Goal: Task Accomplishment & Management: Use online tool/utility

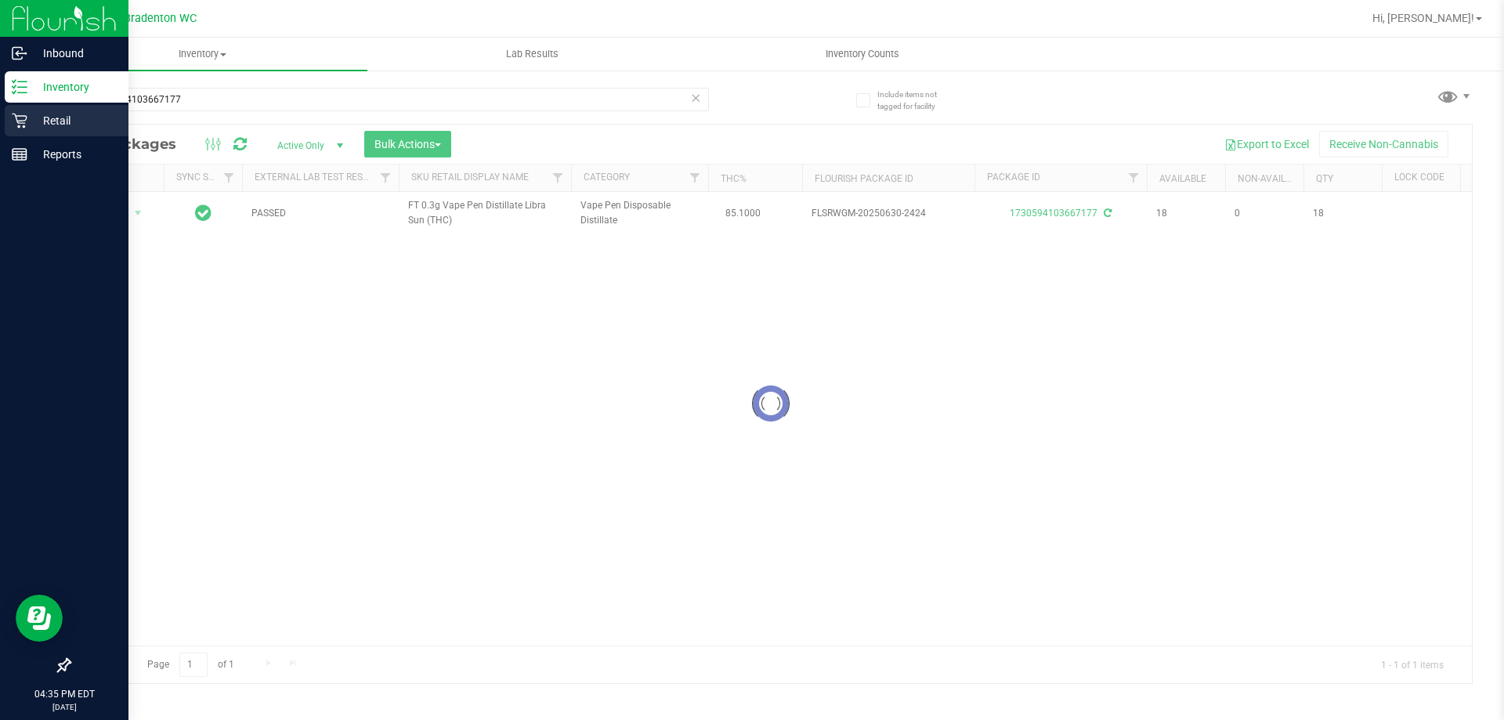
click at [13, 119] on icon at bounding box center [20, 121] width 16 height 16
click at [62, 118] on p "Retail" at bounding box center [74, 120] width 94 height 19
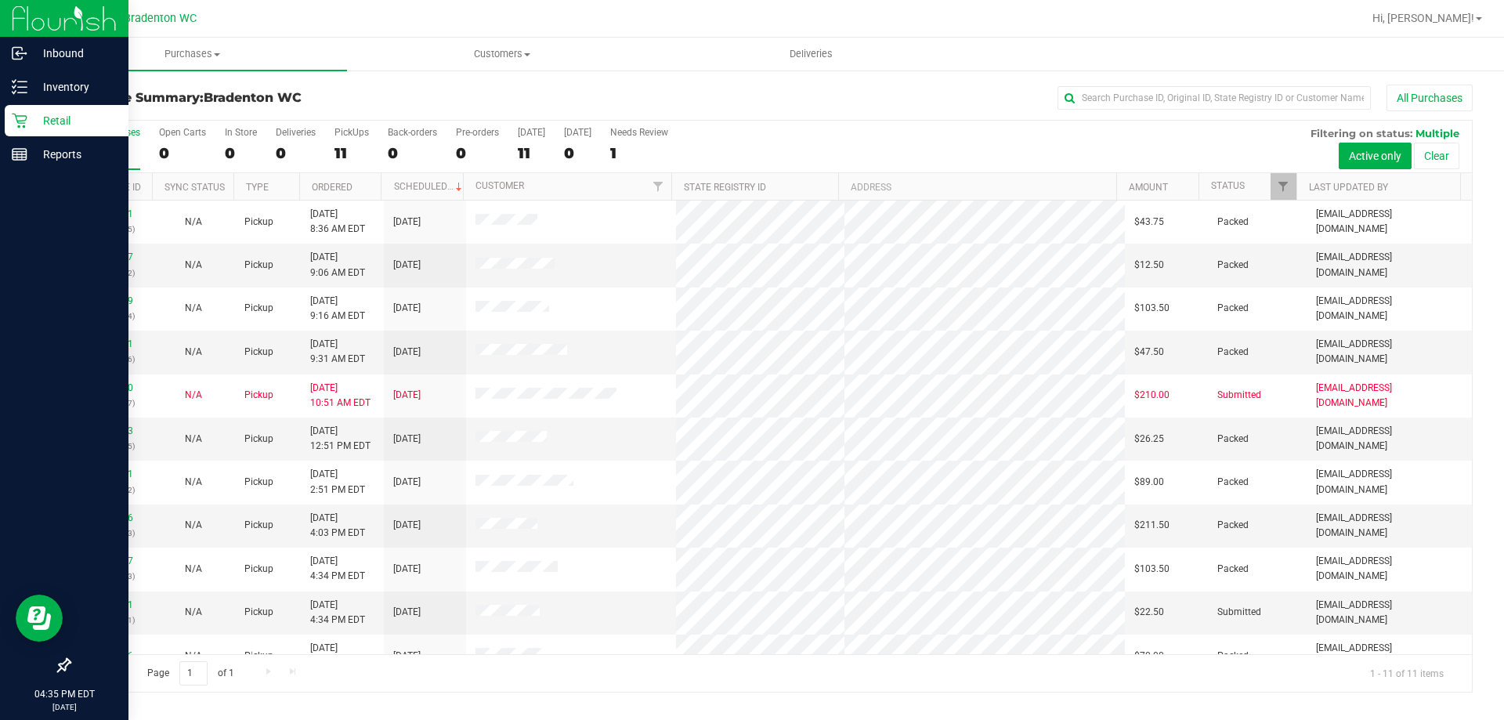
scroll to position [23, 0]
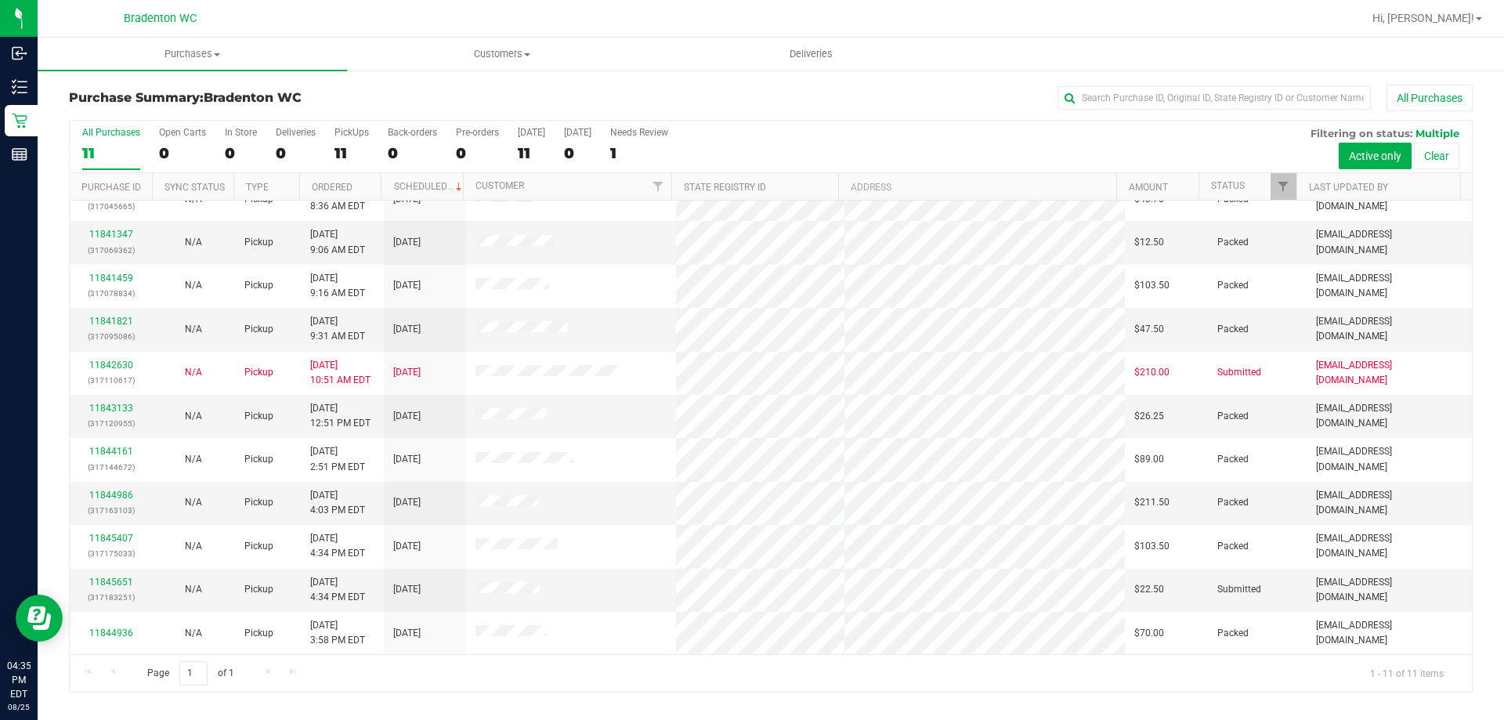
click at [542, 690] on div "Page 1 of 1 1 - 11 of 11 items" at bounding box center [771, 673] width 1402 height 38
click at [114, 585] on link "11845651" at bounding box center [111, 581] width 44 height 11
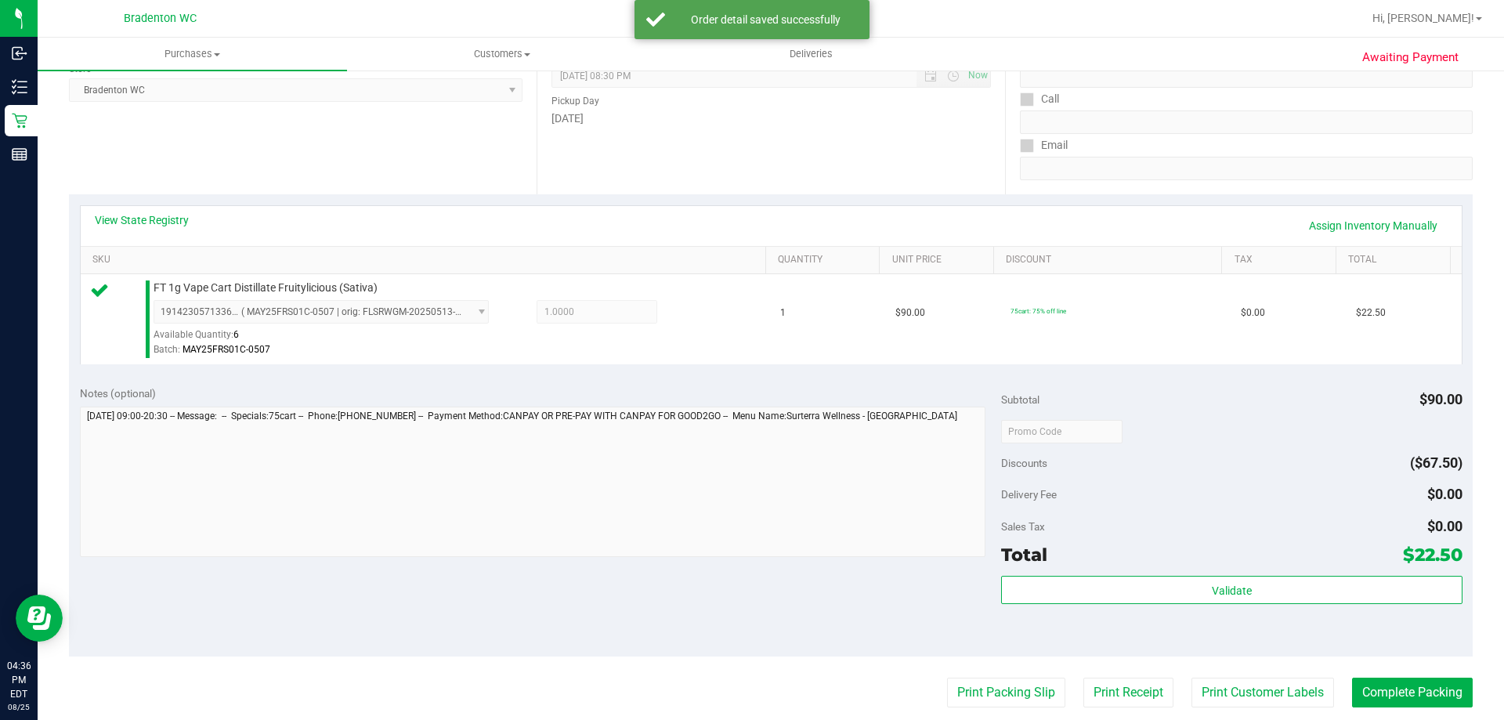
scroll to position [226, 0]
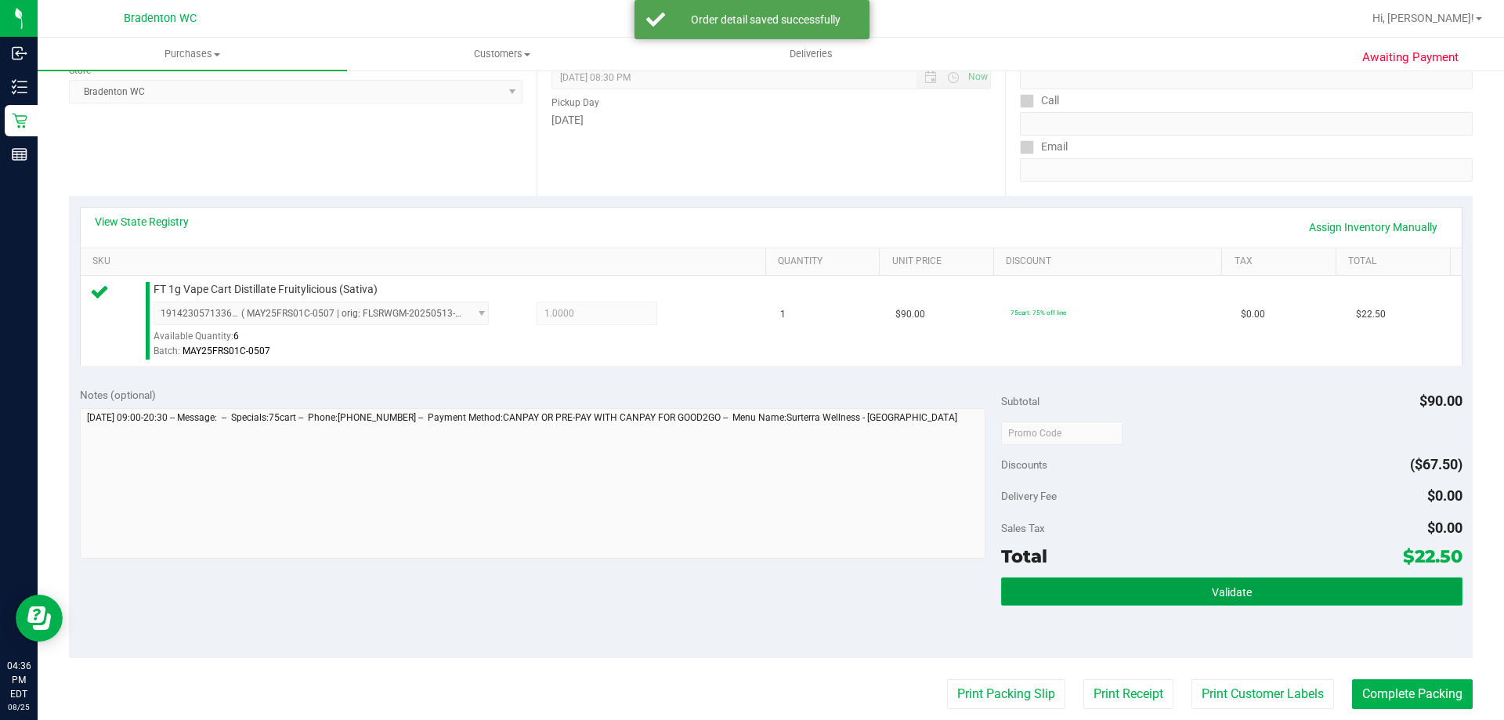
click at [1222, 581] on button "Validate" at bounding box center [1231, 591] width 460 height 28
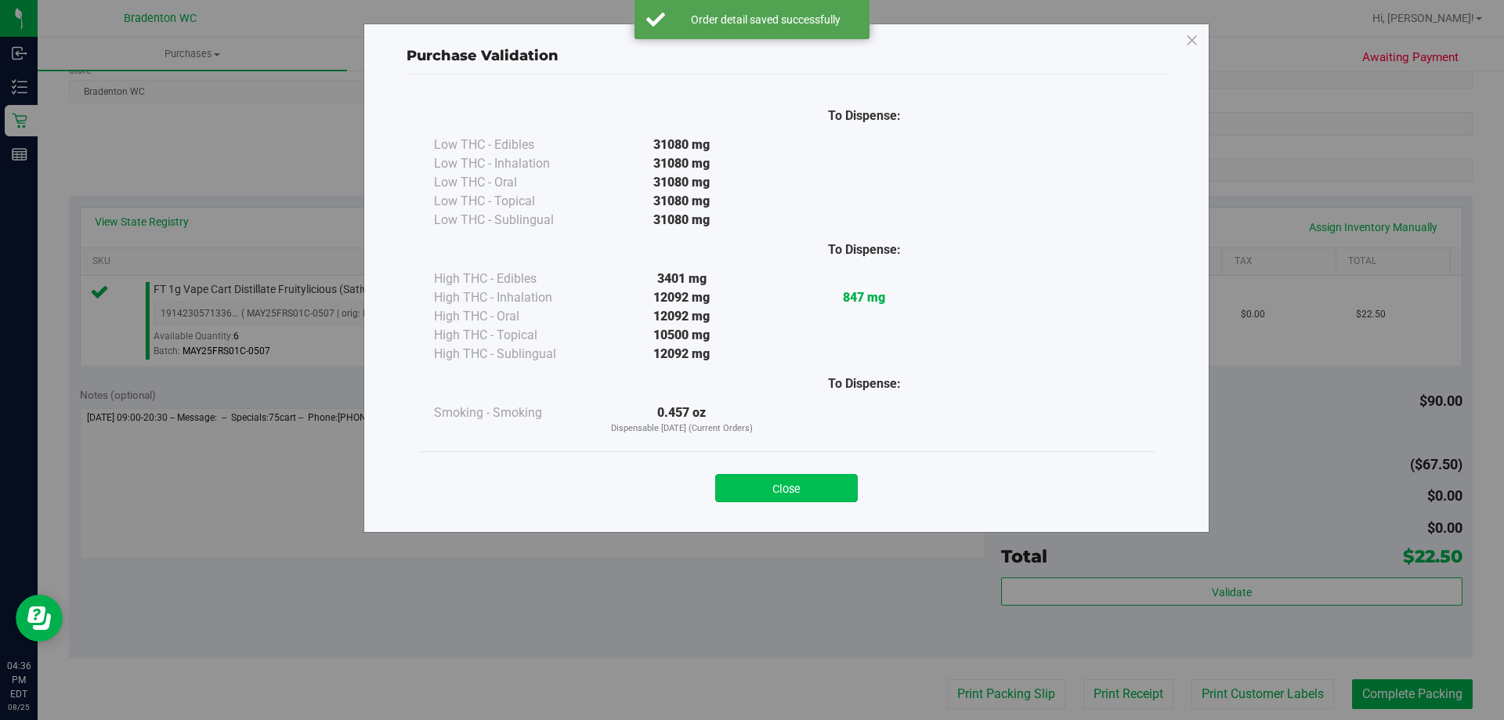
click at [839, 485] on button "Close" at bounding box center [786, 488] width 143 height 28
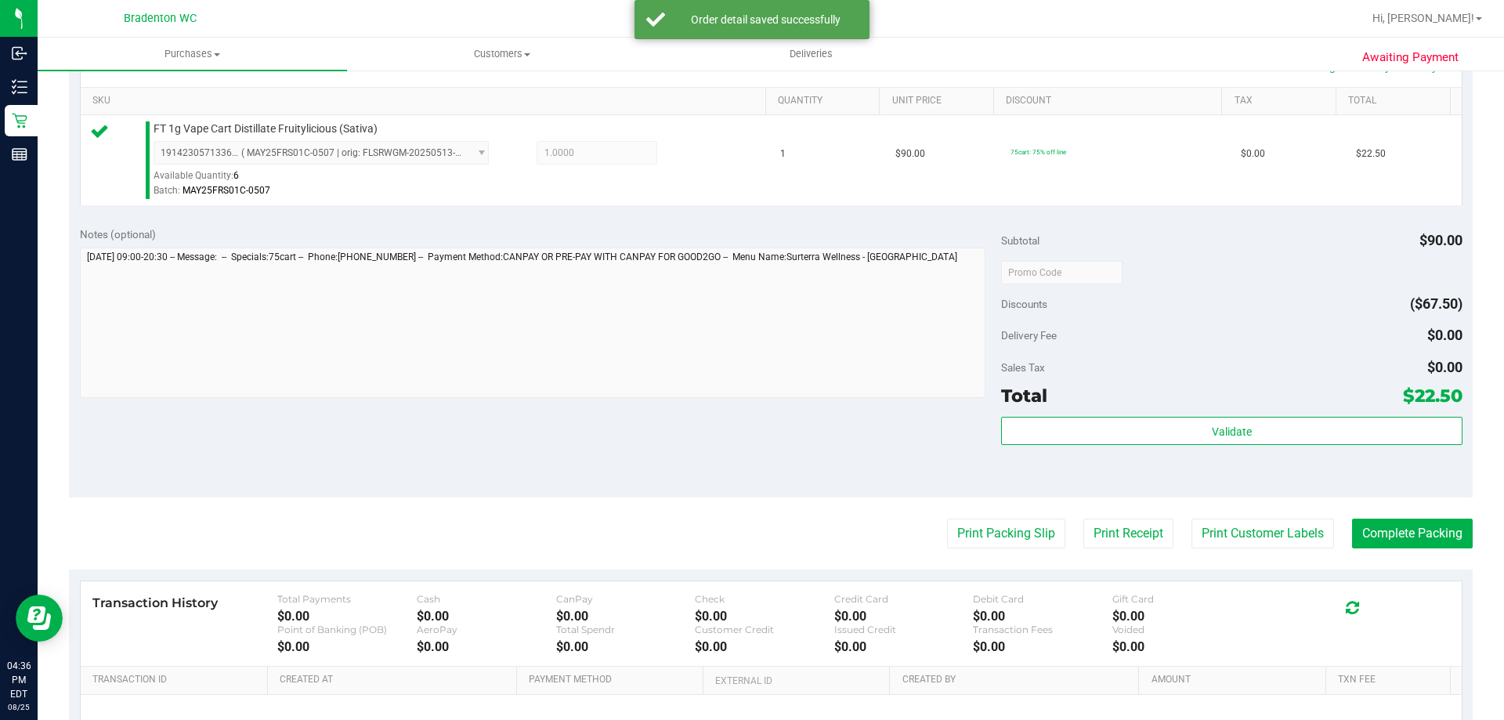
scroll to position [388, 0]
click at [1004, 538] on button "Print Packing Slip" at bounding box center [1006, 532] width 118 height 30
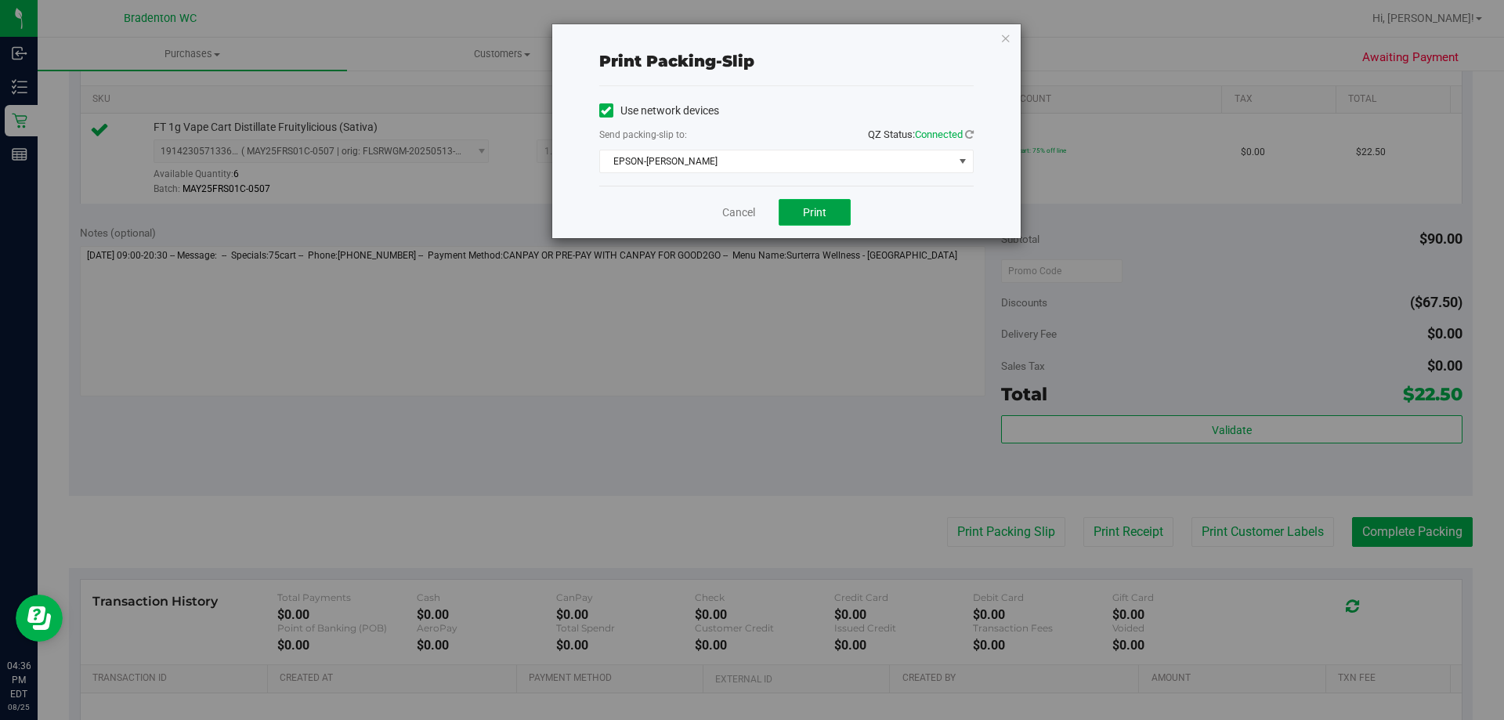
click at [828, 221] on button "Print" at bounding box center [814, 212] width 72 height 27
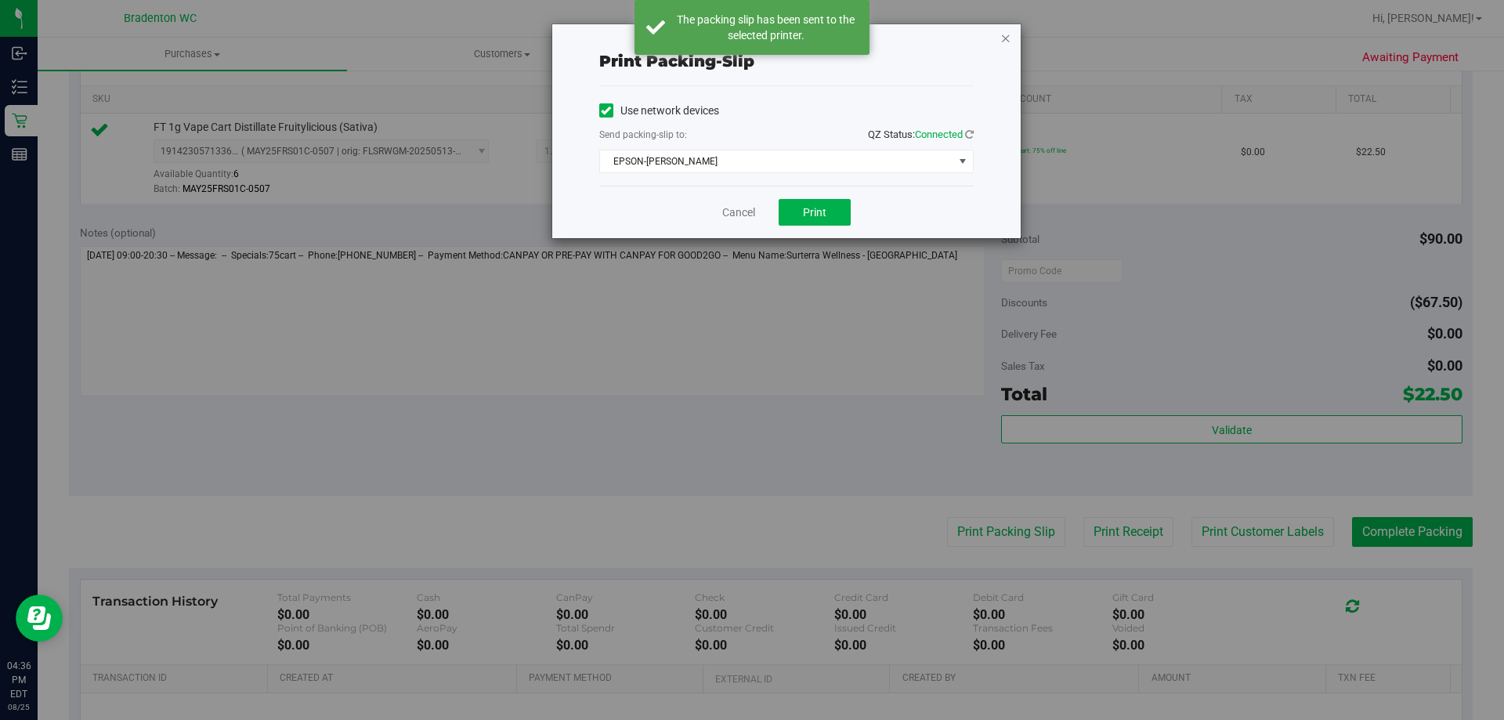
click at [1005, 35] on icon "button" at bounding box center [1005, 37] width 11 height 19
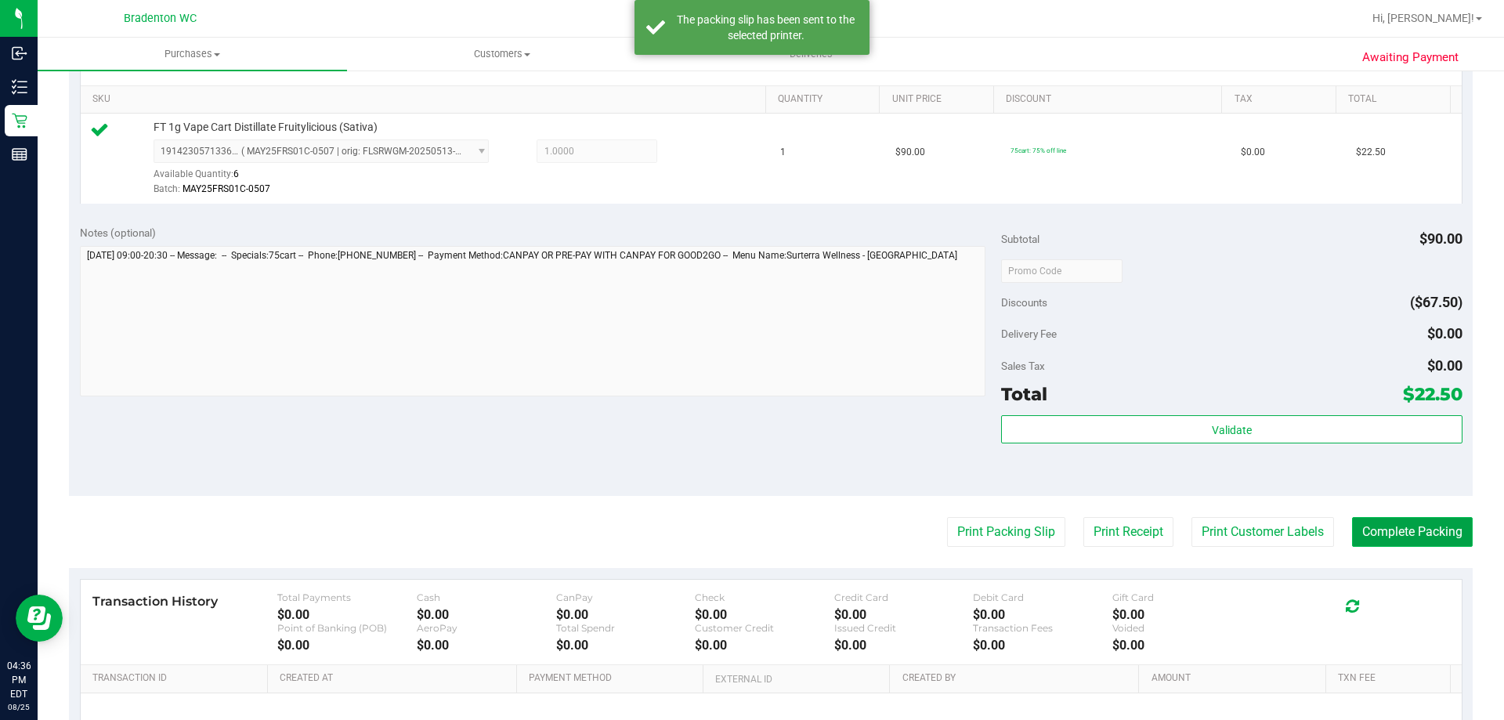
click at [1414, 537] on button "Complete Packing" at bounding box center [1412, 532] width 121 height 30
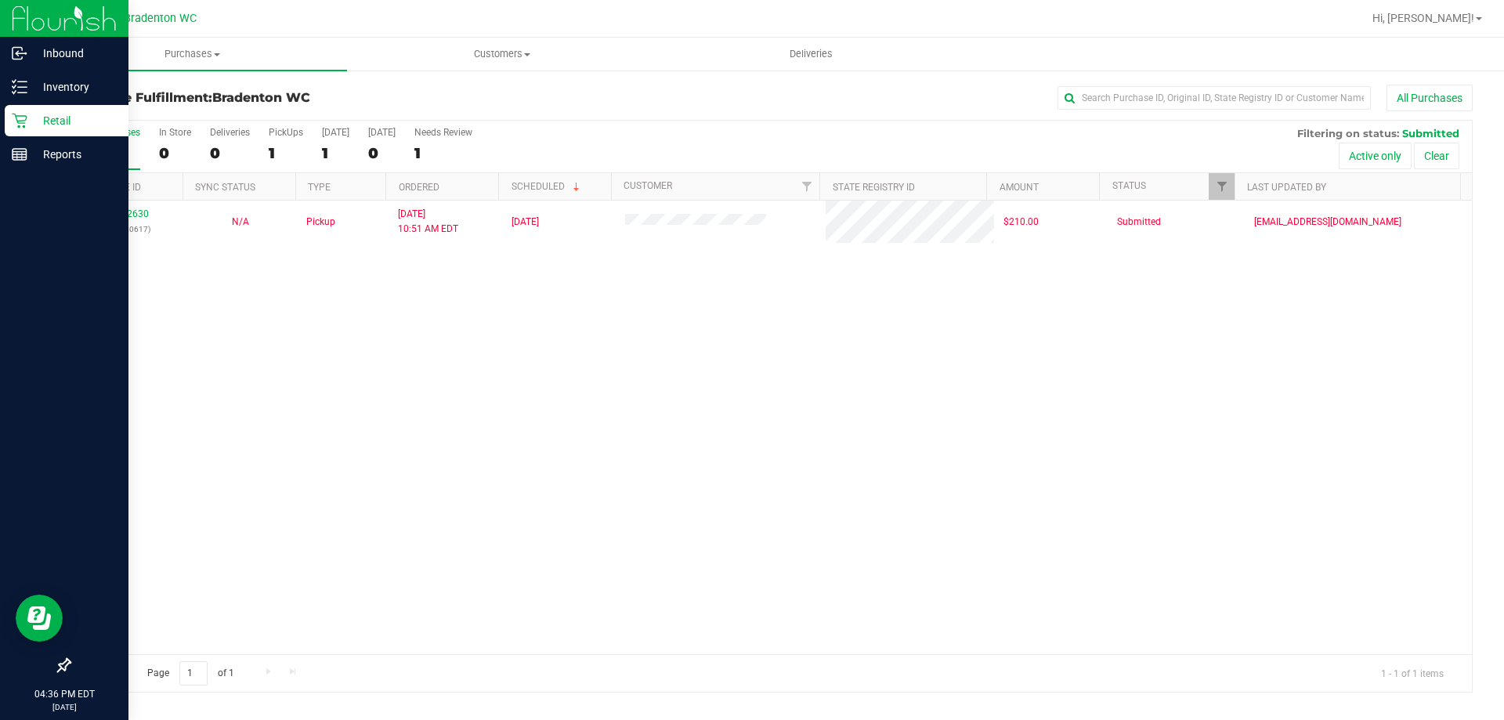
click at [18, 129] on div "Retail" at bounding box center [67, 120] width 124 height 31
